Goal: Information Seeking & Learning: Learn about a topic

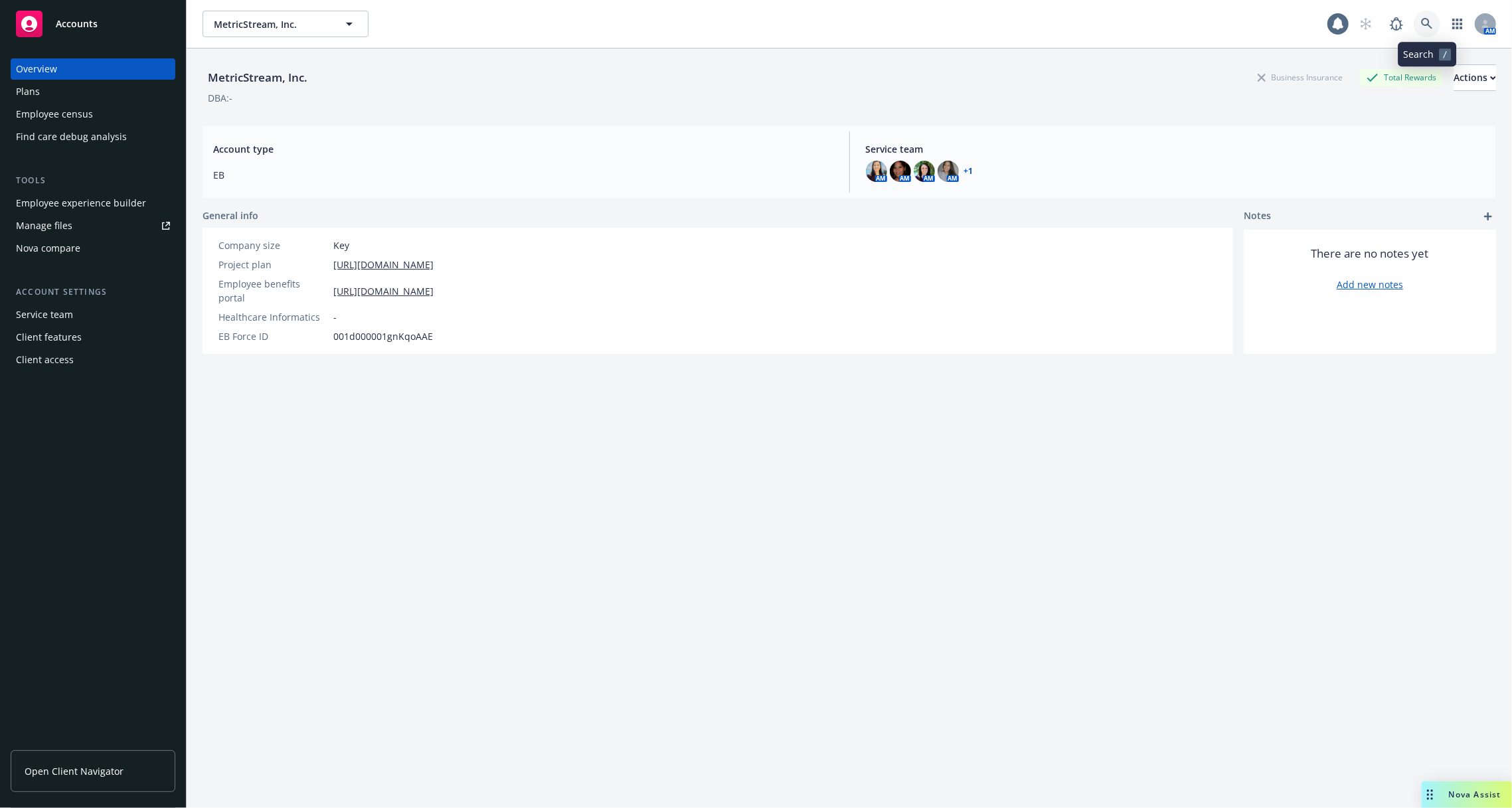
click at [1434, 32] on link at bounding box center [1427, 24] width 27 height 27
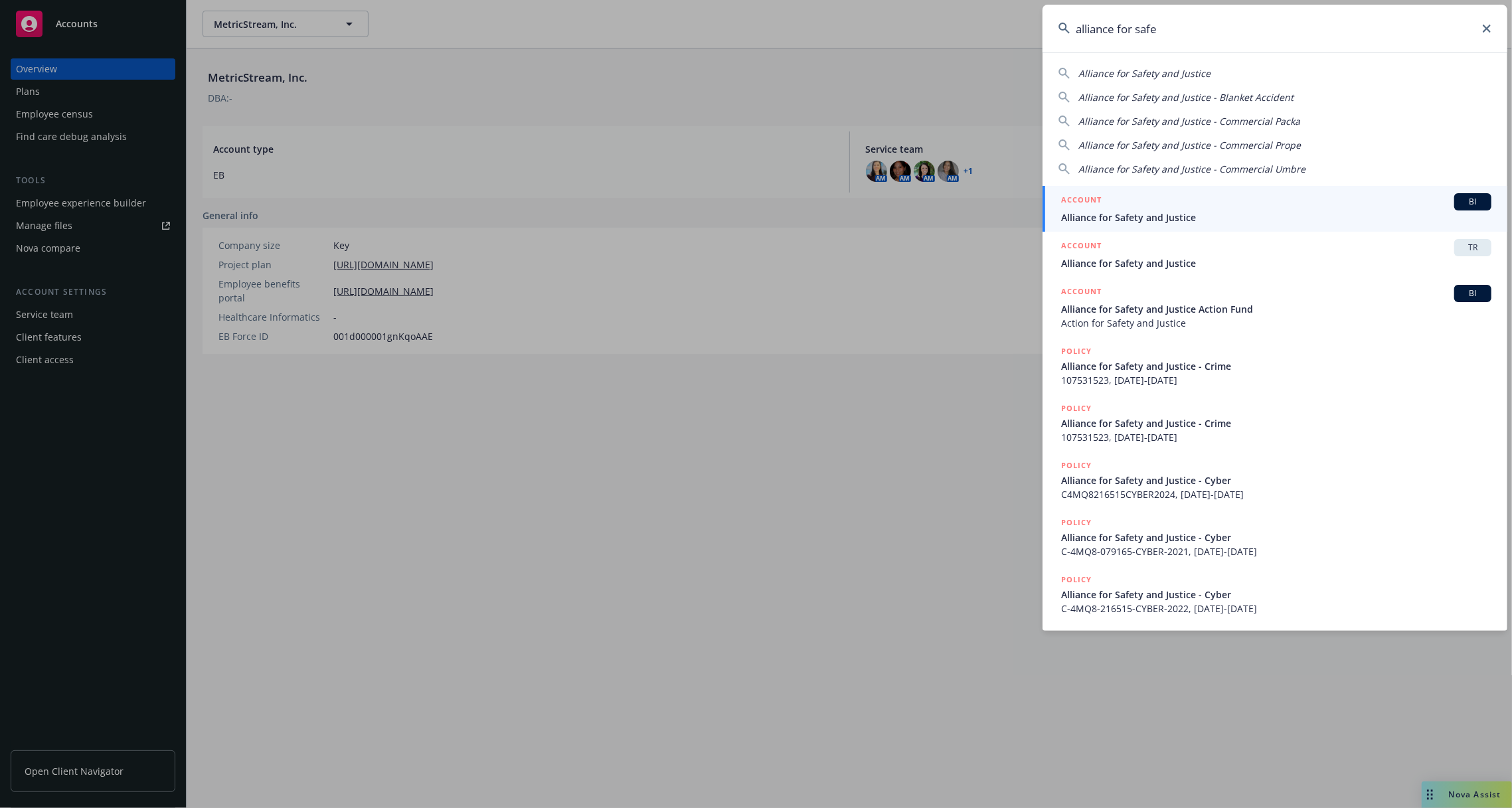
type input "alliance for safe"
click at [1164, 208] on div "ACCOUNT BI" at bounding box center [1275, 202] width 430 height 17
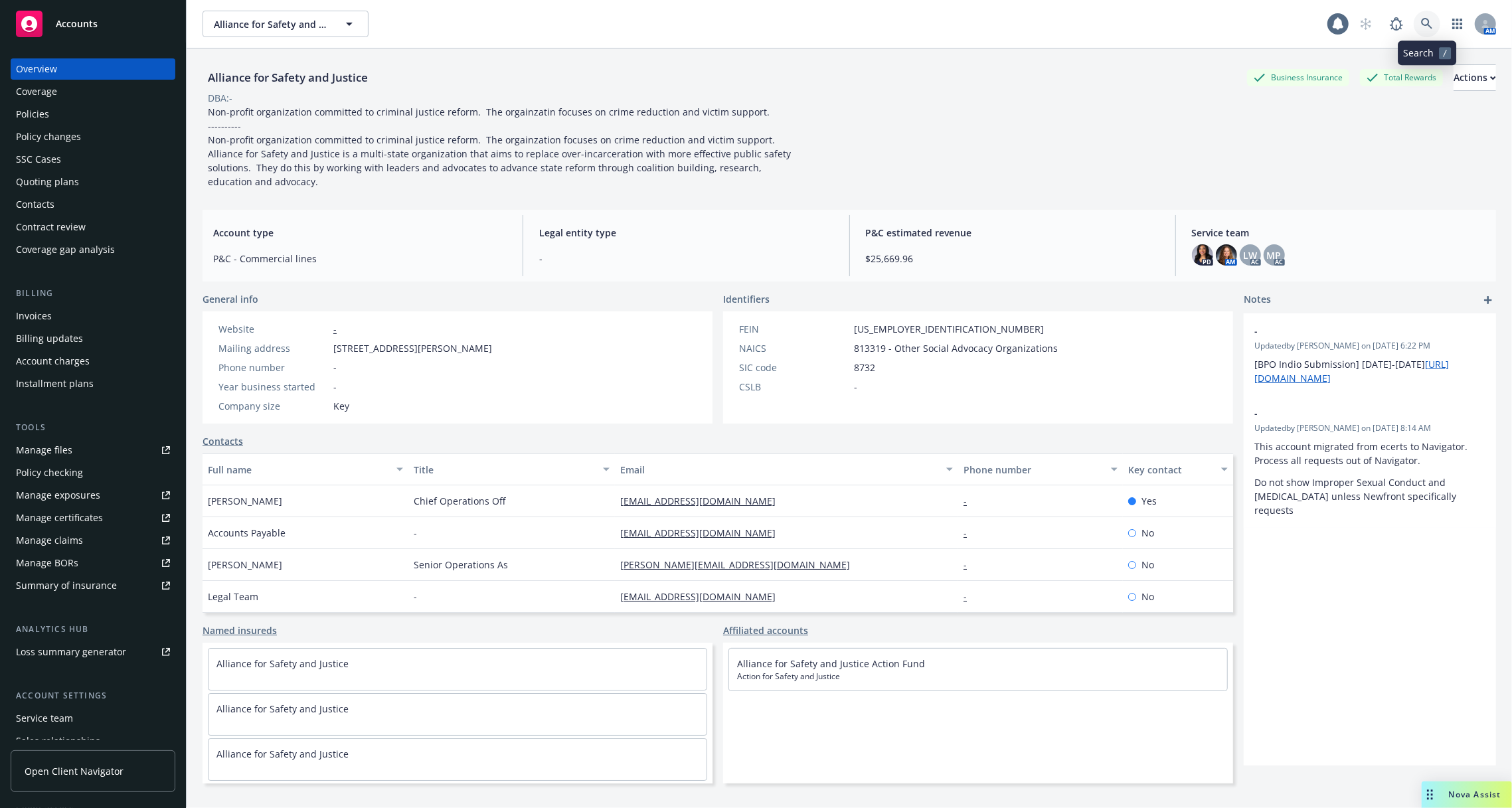
click at [1425, 28] on icon at bounding box center [1427, 24] width 12 height 12
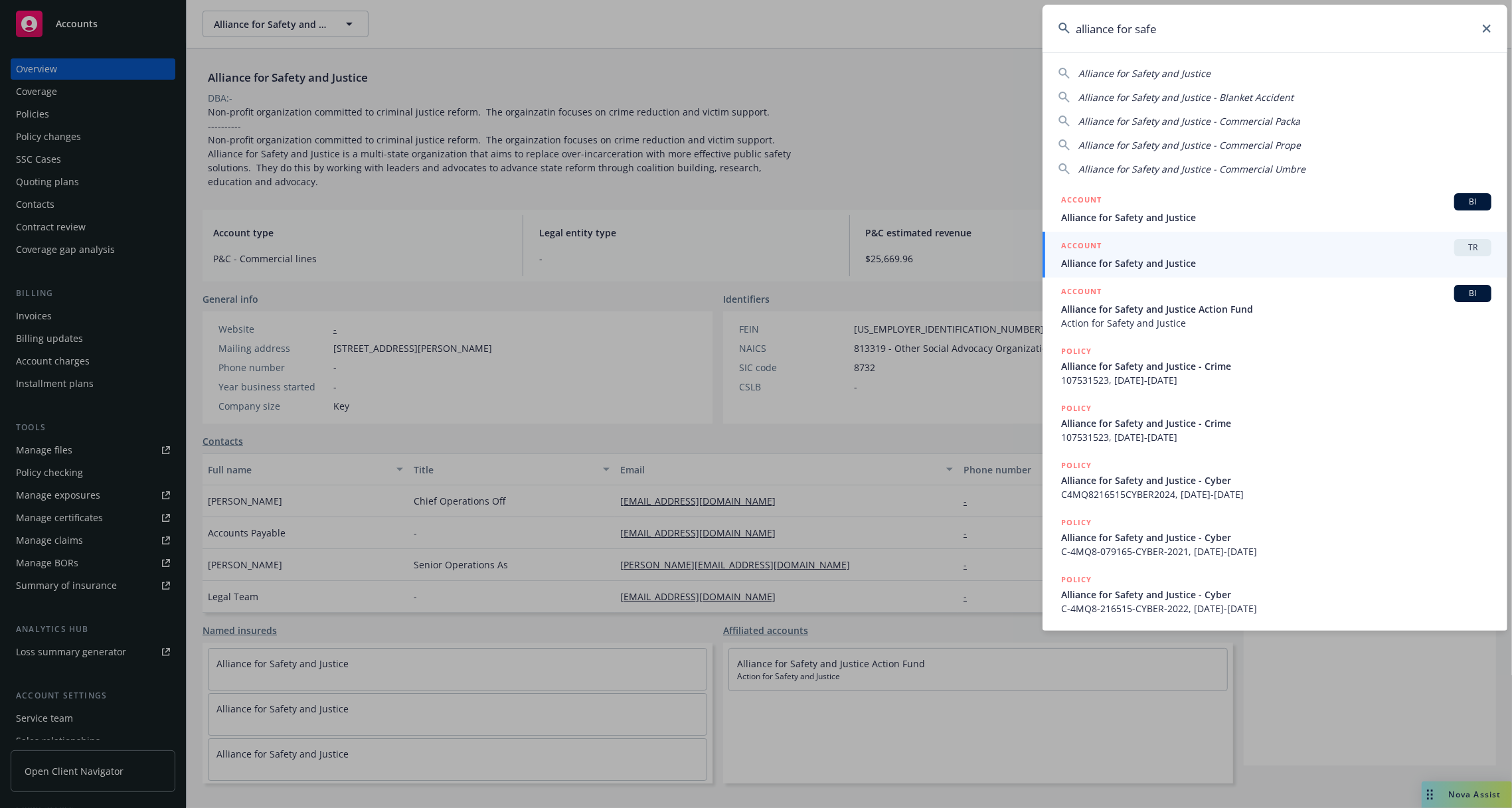
type input "alliance for safe"
click at [1251, 258] on span "Alliance for Safety and Justice" at bounding box center [1275, 262] width 430 height 14
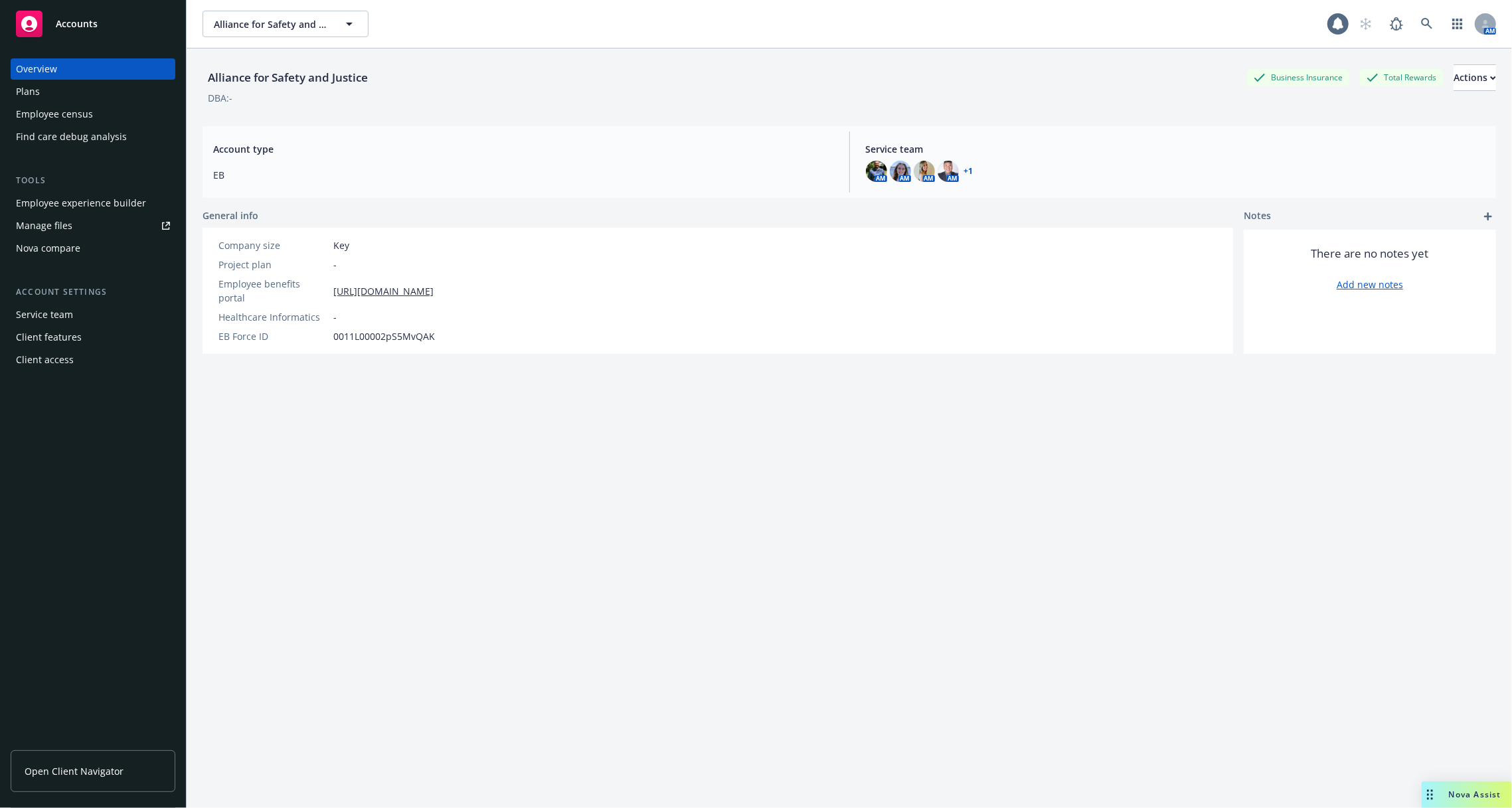
click at [86, 200] on div "Employee experience builder" at bounding box center [81, 203] width 130 height 21
click at [132, 206] on div "Employee experience builder" at bounding box center [81, 203] width 130 height 21
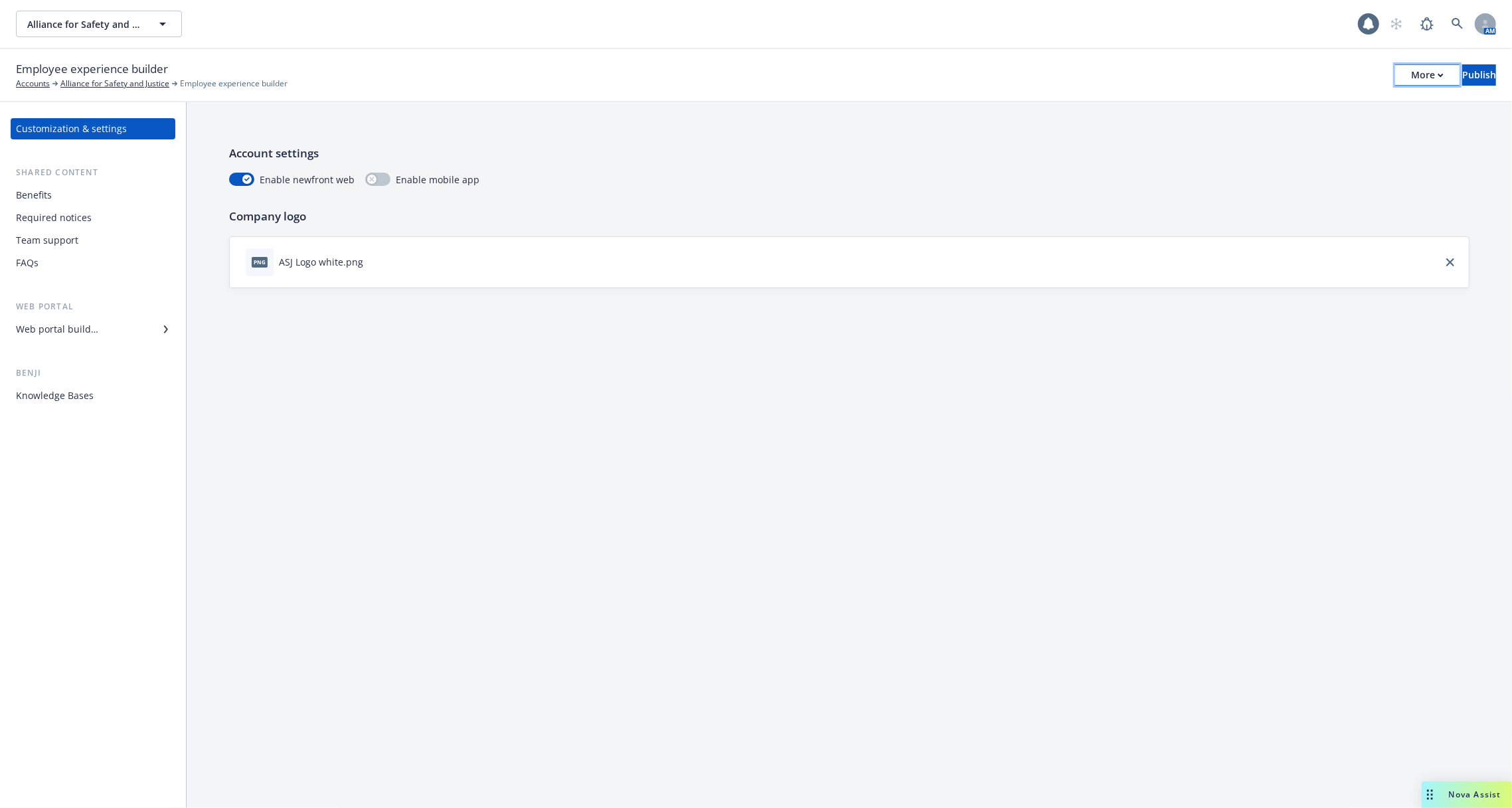
click at [1411, 77] on div "More" at bounding box center [1427, 75] width 32 height 20
click at [1368, 136] on link "Copy portal link" at bounding box center [1317, 131] width 196 height 27
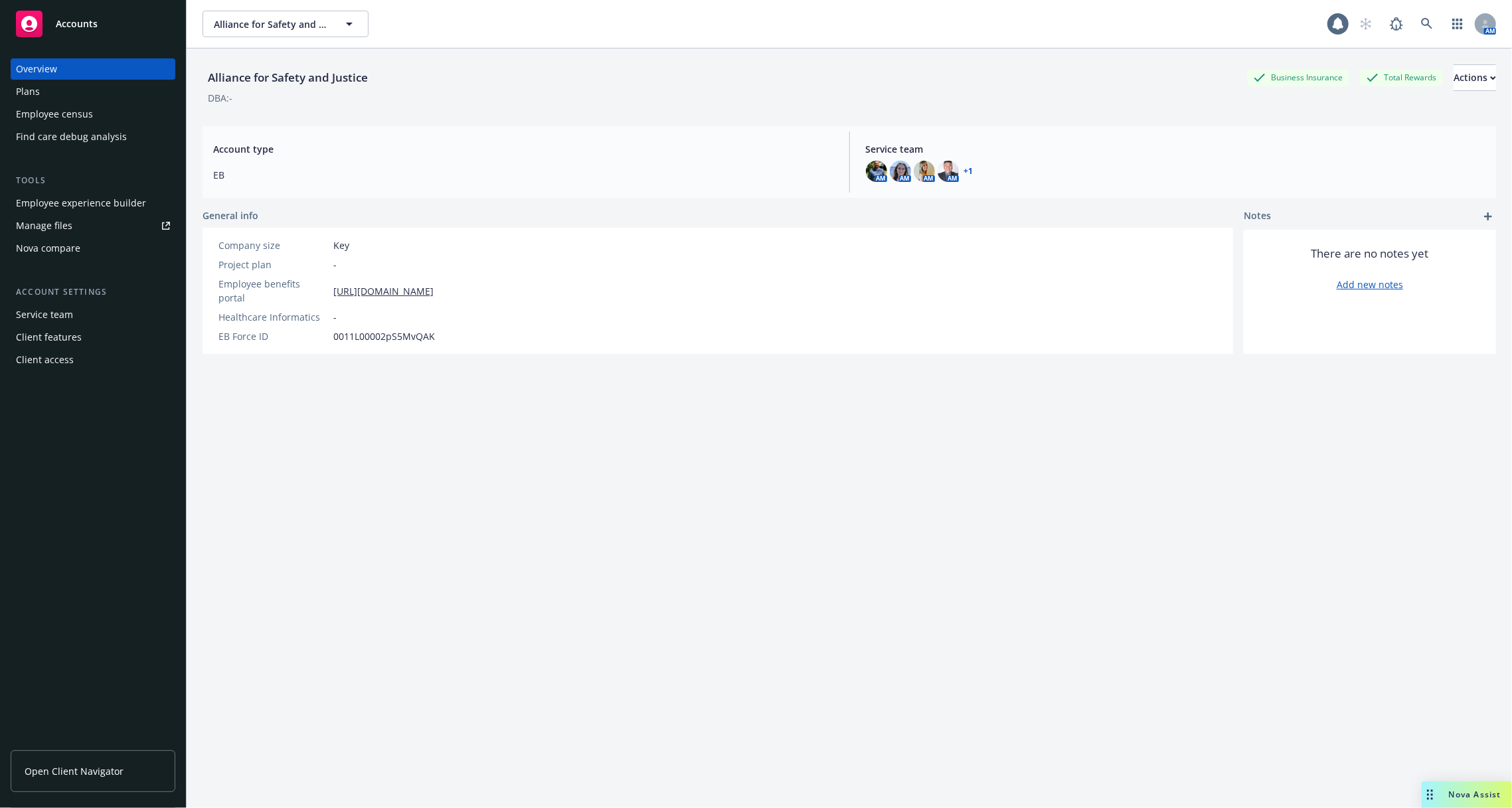
click at [116, 209] on div "Employee experience builder" at bounding box center [81, 203] width 130 height 21
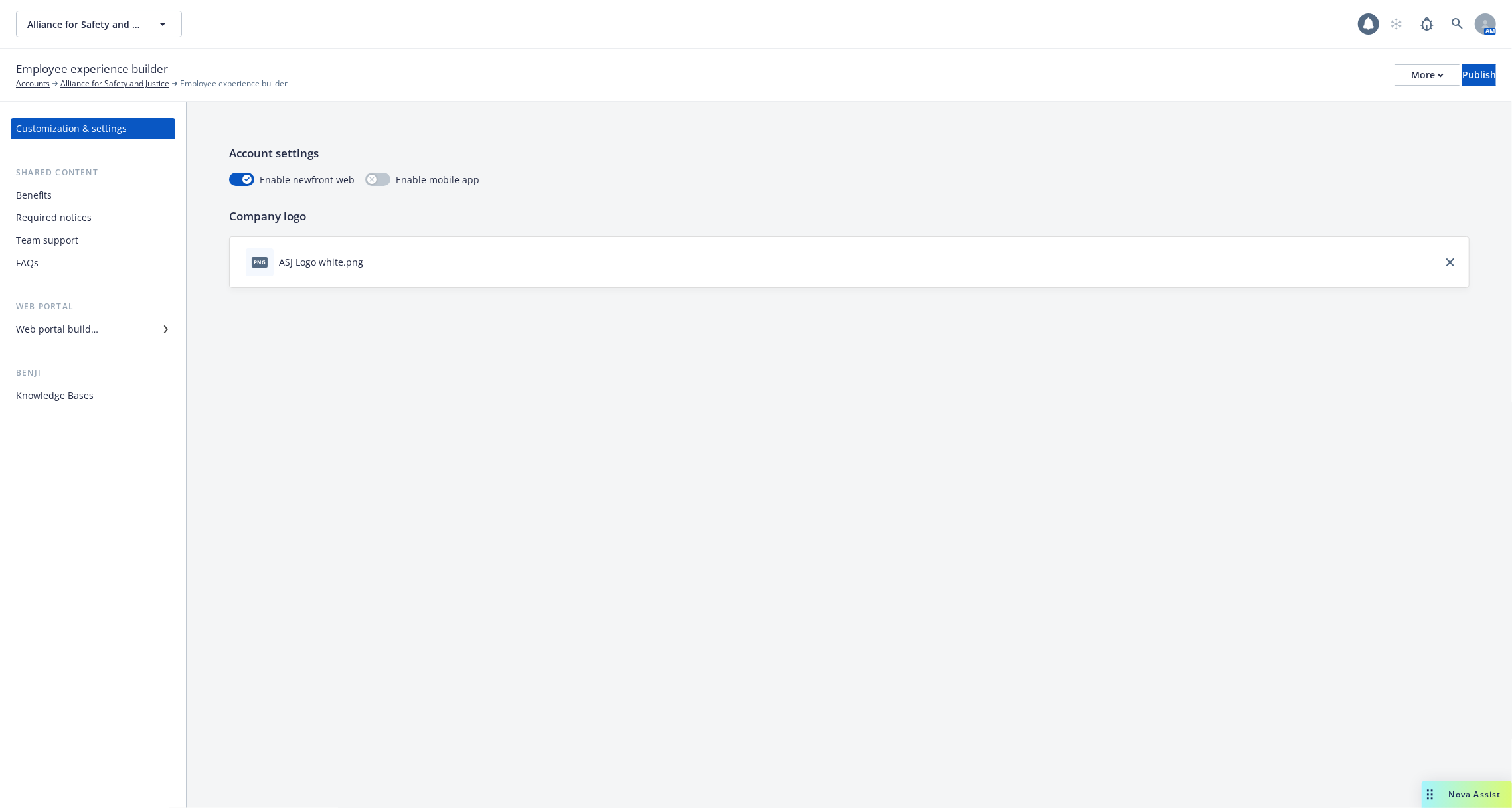
click at [83, 194] on div "Benefits" at bounding box center [93, 194] width 154 height 21
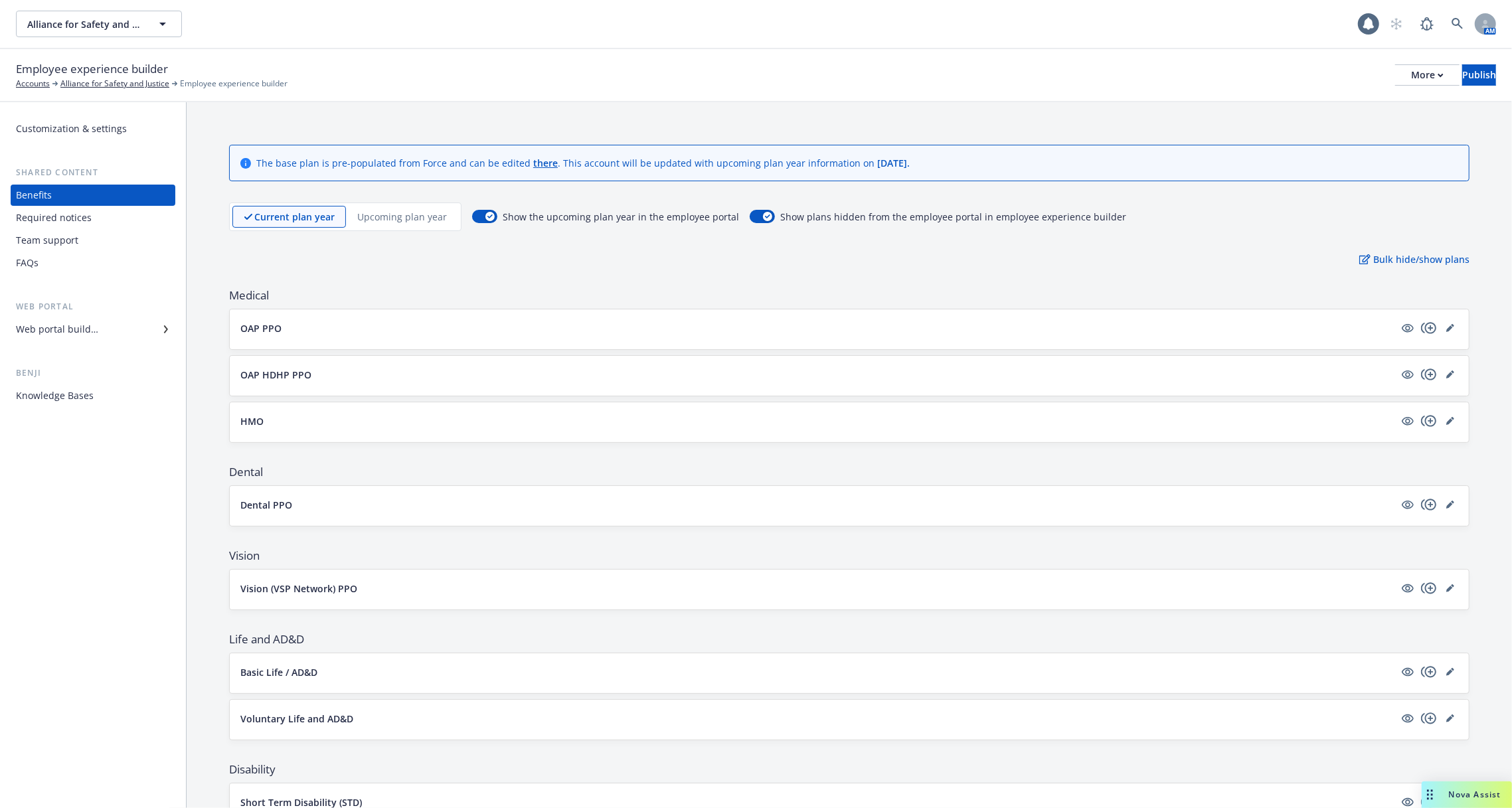
click at [97, 326] on div "Web portal builder" at bounding box center [93, 328] width 154 height 21
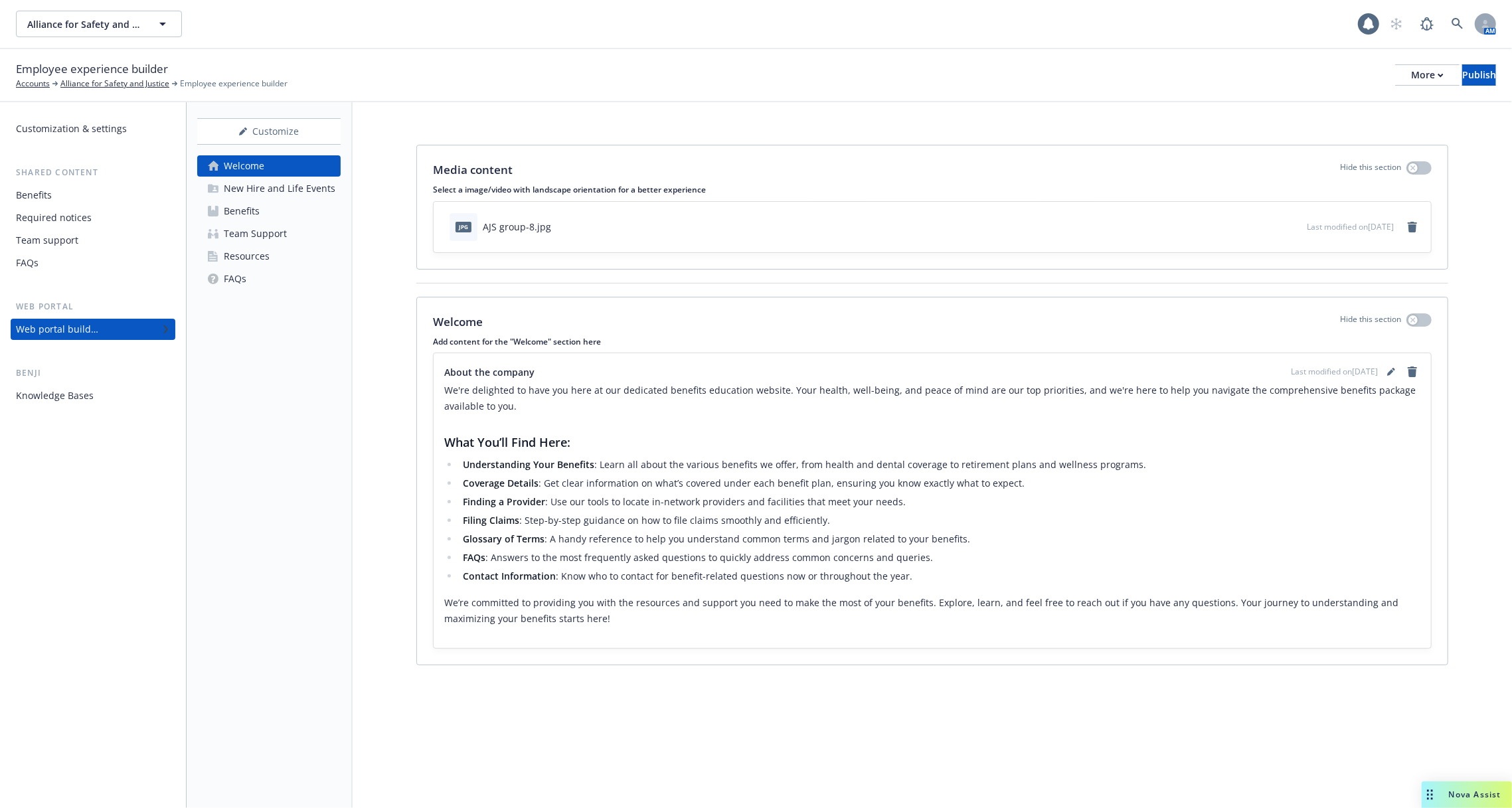
click at [308, 205] on link "Benefits" at bounding box center [269, 211] width 143 height 21
